Goal: Task Accomplishment & Management: Manage account settings

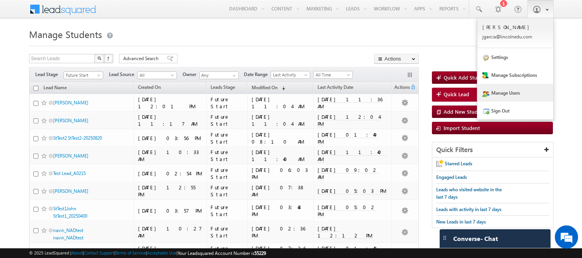
click at [512, 91] on link "Manage Users" at bounding box center [515, 93] width 76 height 18
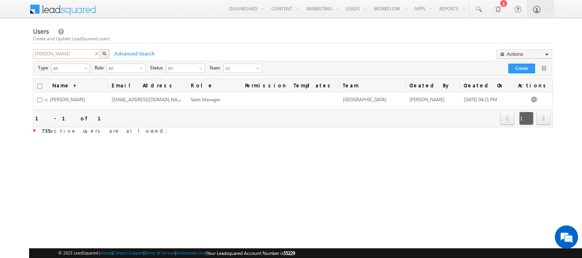
click at [85, 53] on input "danielle" at bounding box center [66, 53] width 67 height 9
type input "jess"
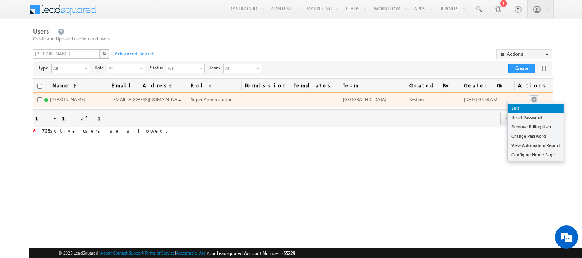
click at [532, 110] on link "Edit" at bounding box center [535, 107] width 56 height 9
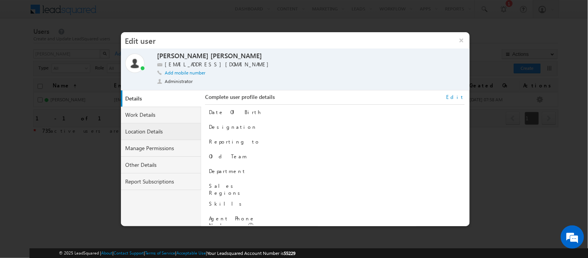
click at [161, 126] on link "Location Details" at bounding box center [161, 131] width 81 height 17
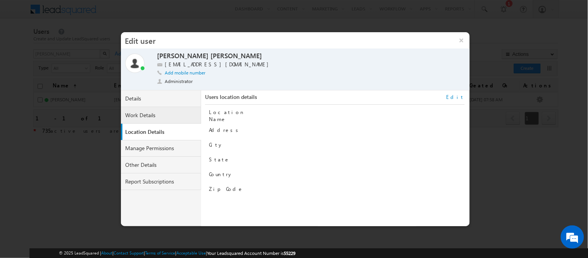
click at [168, 112] on link "Work Details" at bounding box center [161, 115] width 81 height 17
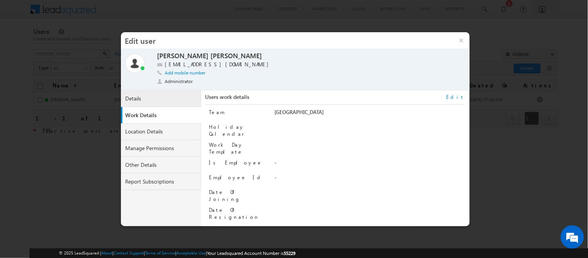
click at [152, 93] on link "Details" at bounding box center [161, 98] width 81 height 17
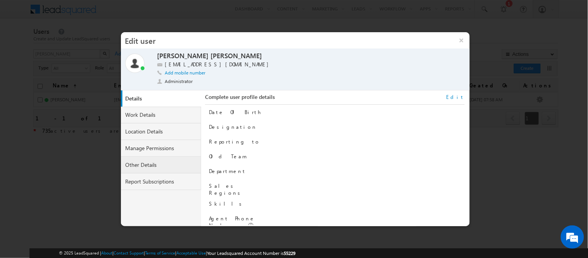
click at [166, 164] on link "Other Details" at bounding box center [161, 165] width 81 height 17
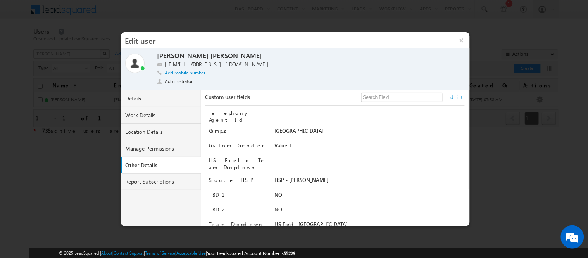
click at [459, 97] on link "Edit" at bounding box center [455, 96] width 18 height 7
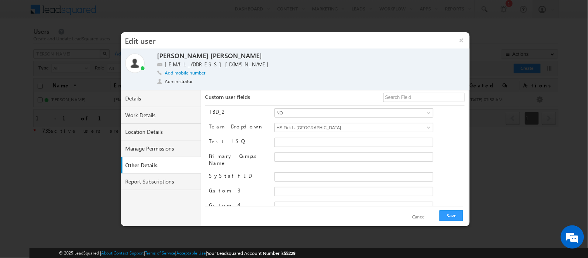
scroll to position [134, 0]
click at [298, 152] on input "text" at bounding box center [353, 156] width 159 height 9
paste input "HS Field - Grand Prairie"
click at [376, 152] on input "HS Field - Grand Prairie, HS Field - Houston" at bounding box center [353, 156] width 159 height 9
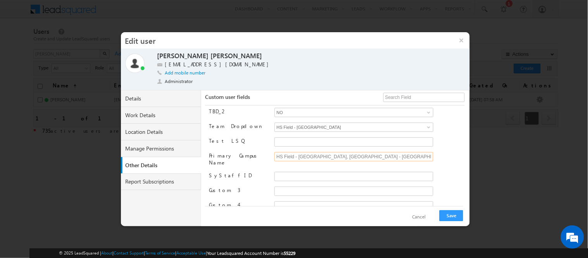
click at [376, 152] on input "HS Field - Grand Prairie, HS Field - Houston" at bounding box center [353, 156] width 159 height 9
type input "Allentown,Columbia"
click at [454, 212] on button "Save" at bounding box center [451, 215] width 24 height 11
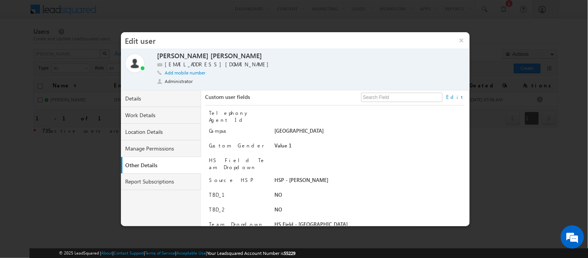
click at [461, 97] on link "Edit" at bounding box center [455, 96] width 18 height 7
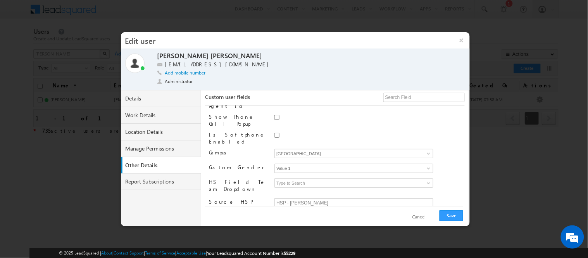
scroll to position [18, 0]
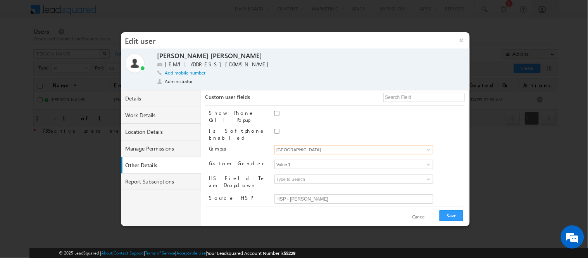
drag, startPoint x: 422, startPoint y: 143, endPoint x: 404, endPoint y: 143, distance: 17.5
click at [404, 145] on input "Grand Prairie" at bounding box center [353, 149] width 159 height 9
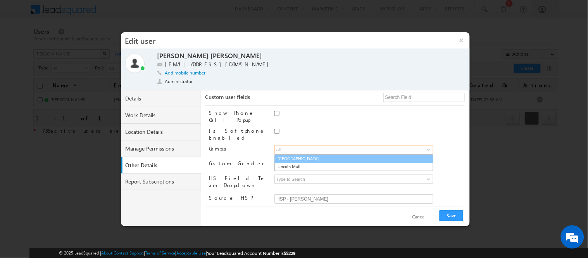
click at [385, 154] on link "Allentown" at bounding box center [353, 158] width 159 height 9
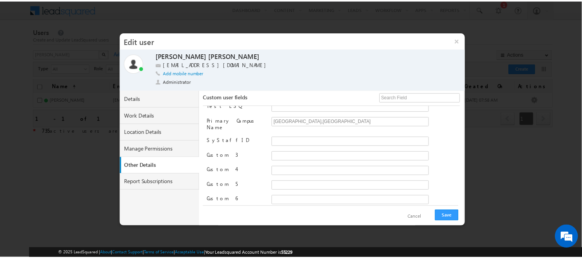
scroll to position [169, 0]
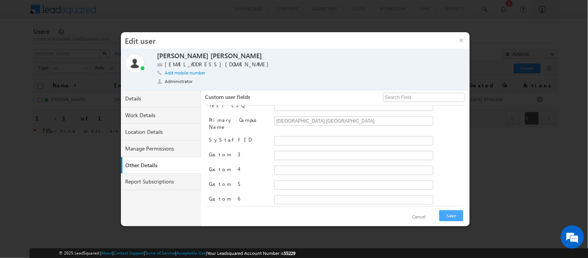
type input "Allentown"
click at [455, 212] on button "Save" at bounding box center [451, 215] width 24 height 11
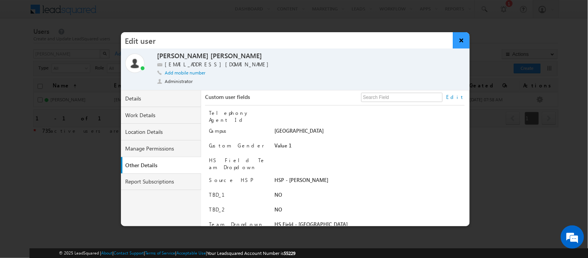
click at [462, 35] on button "×" at bounding box center [461, 40] width 17 height 16
